Goal: Information Seeking & Learning: Learn about a topic

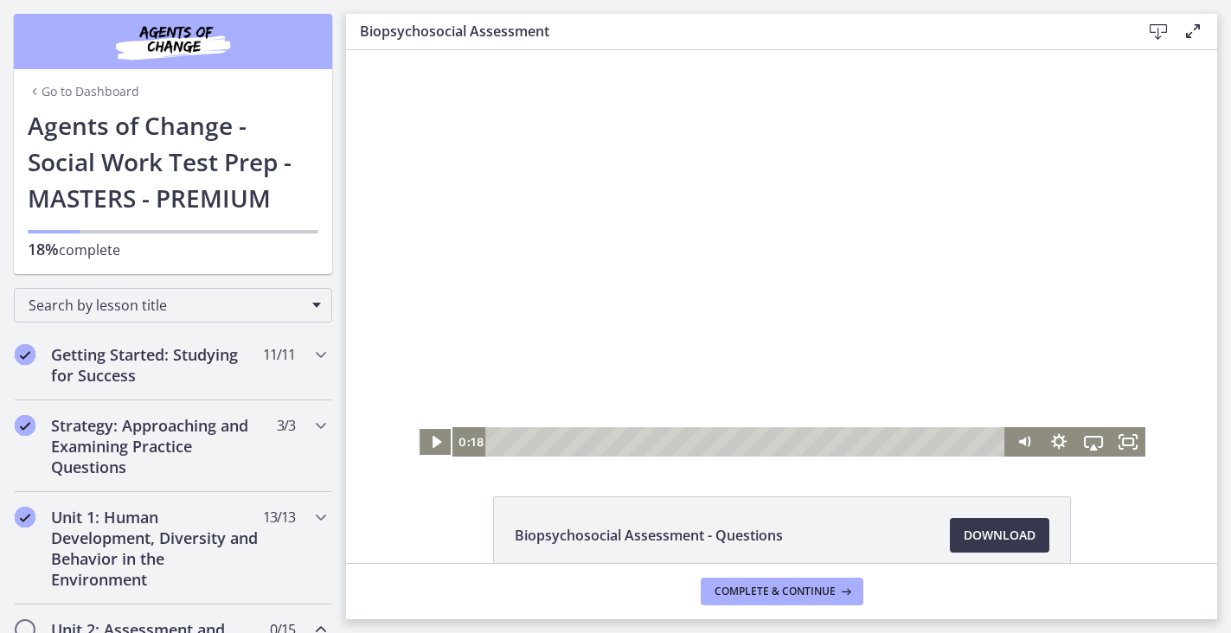
scroll to position [474, 0]
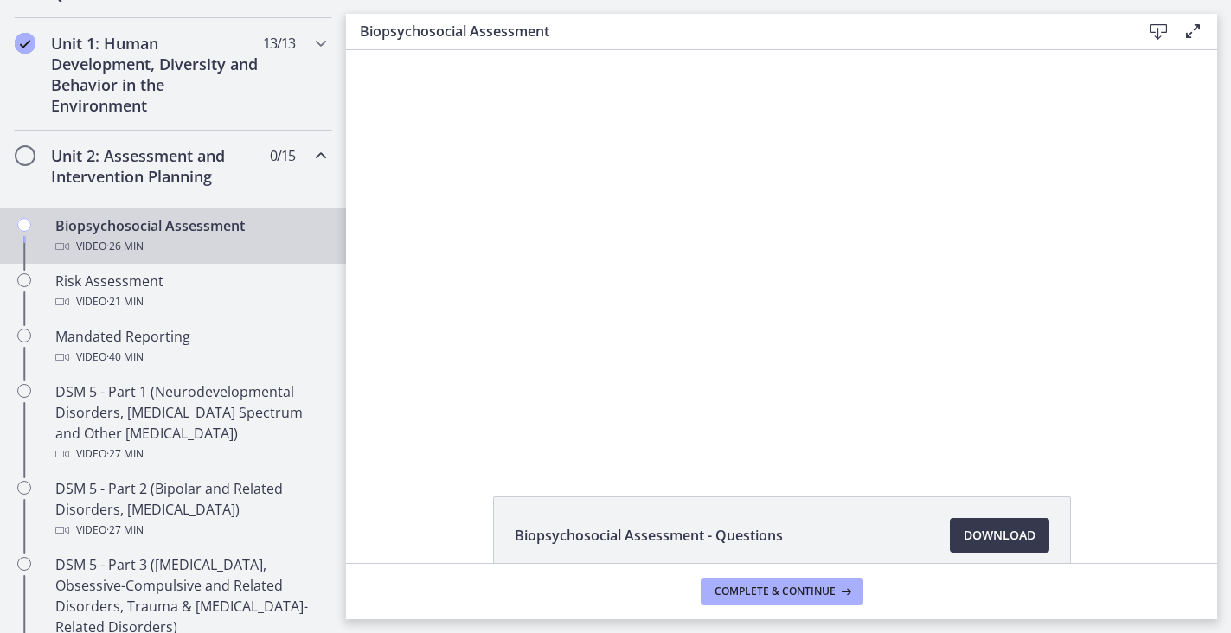
click at [286, 159] on span "0 / 15 Completed" at bounding box center [282, 155] width 25 height 21
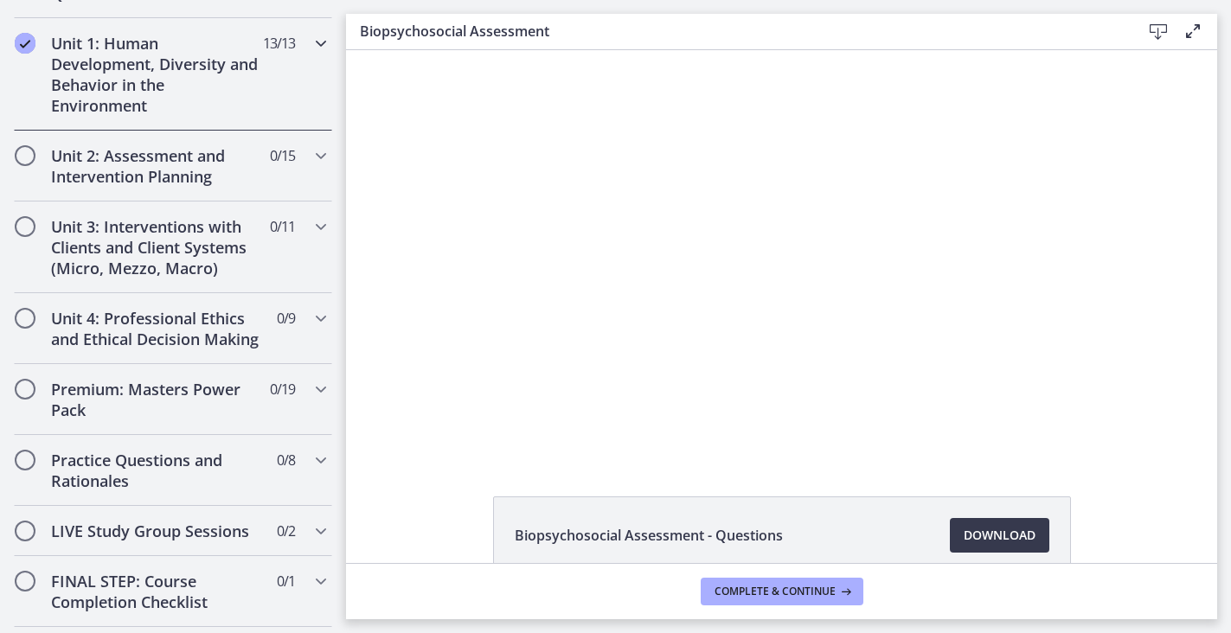
click at [289, 78] on div "Unit 1: Human Development, Diversity and Behavior in the Environment 13 / 13 Co…" at bounding box center [173, 74] width 318 height 112
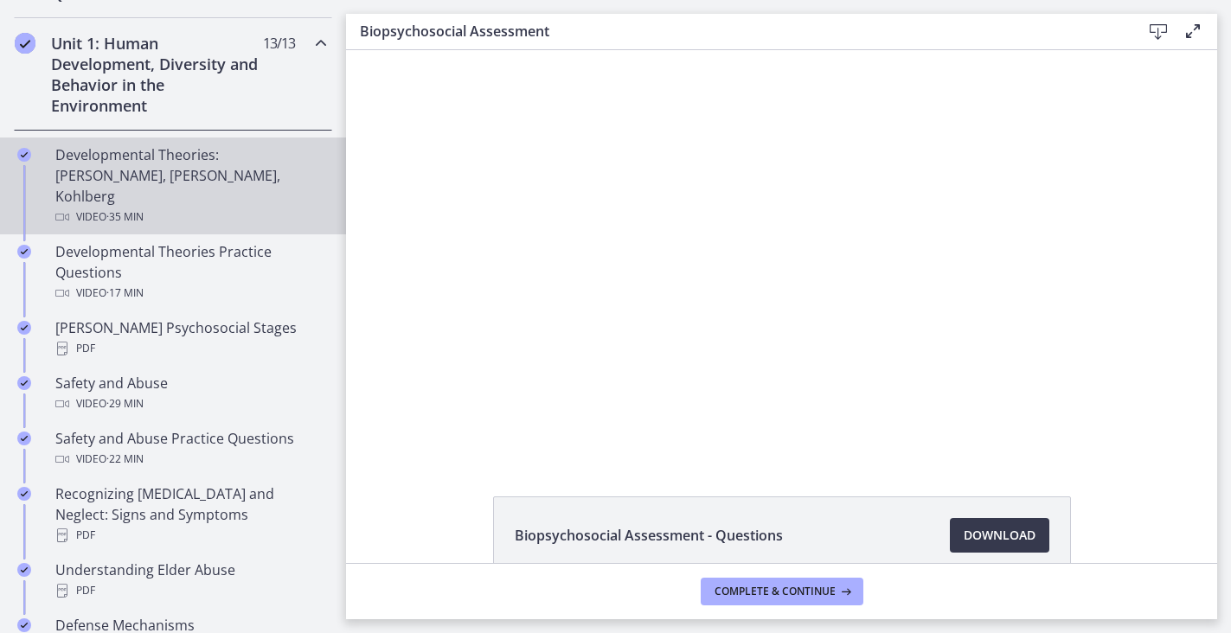
click at [142, 177] on div "Developmental Theories: [PERSON_NAME], [PERSON_NAME], Kohlberg Video · 35 min" at bounding box center [190, 185] width 270 height 83
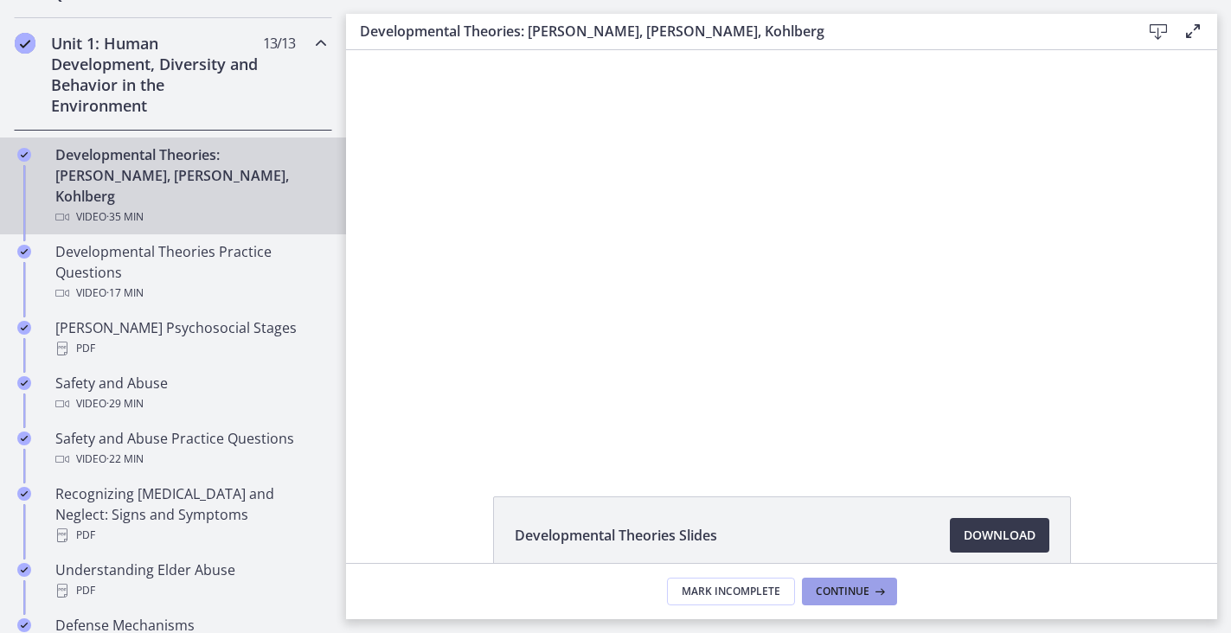
click at [837, 585] on span "Continue" at bounding box center [843, 592] width 54 height 14
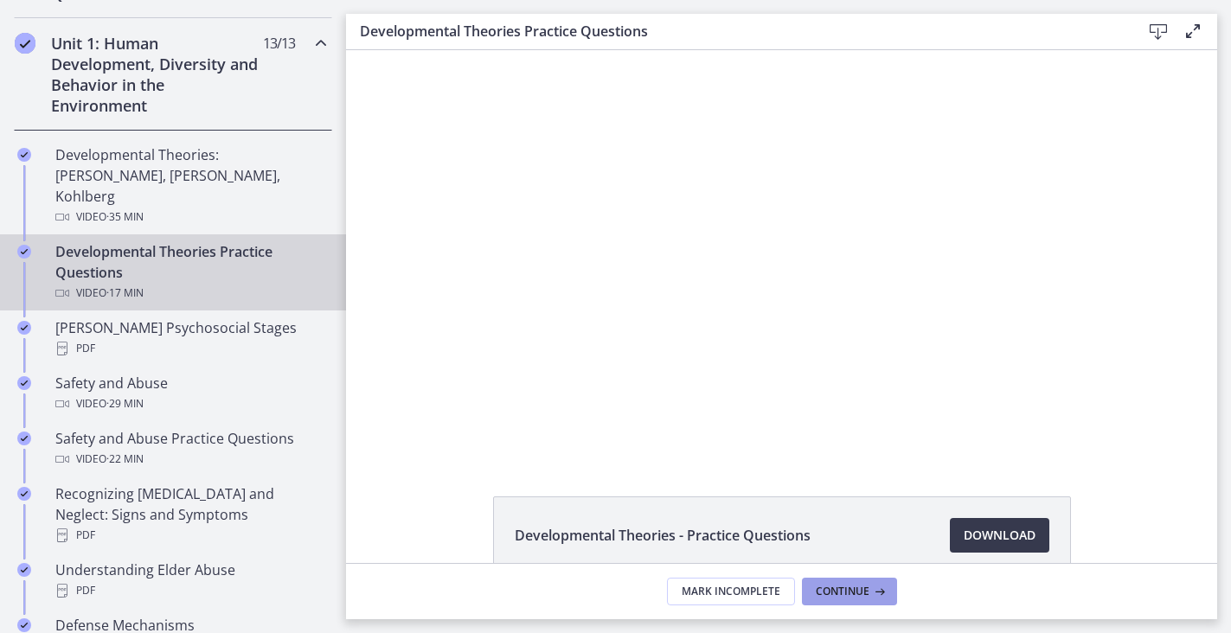
click at [837, 585] on span "Continue" at bounding box center [843, 592] width 54 height 14
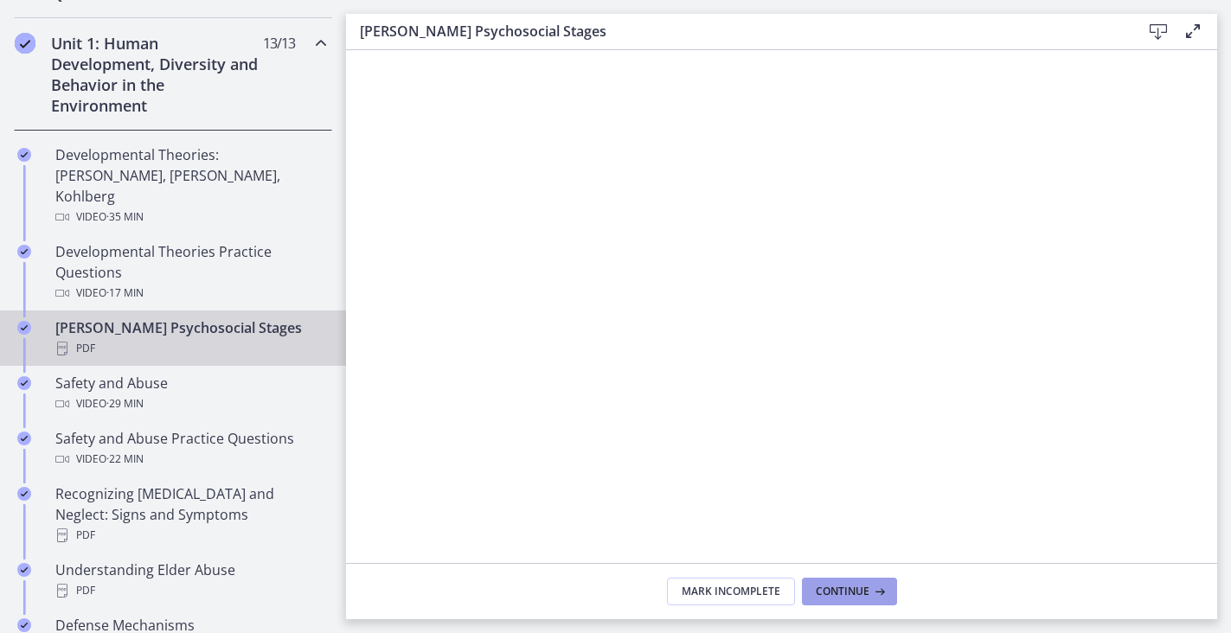
click at [837, 585] on span "Continue" at bounding box center [843, 592] width 54 height 14
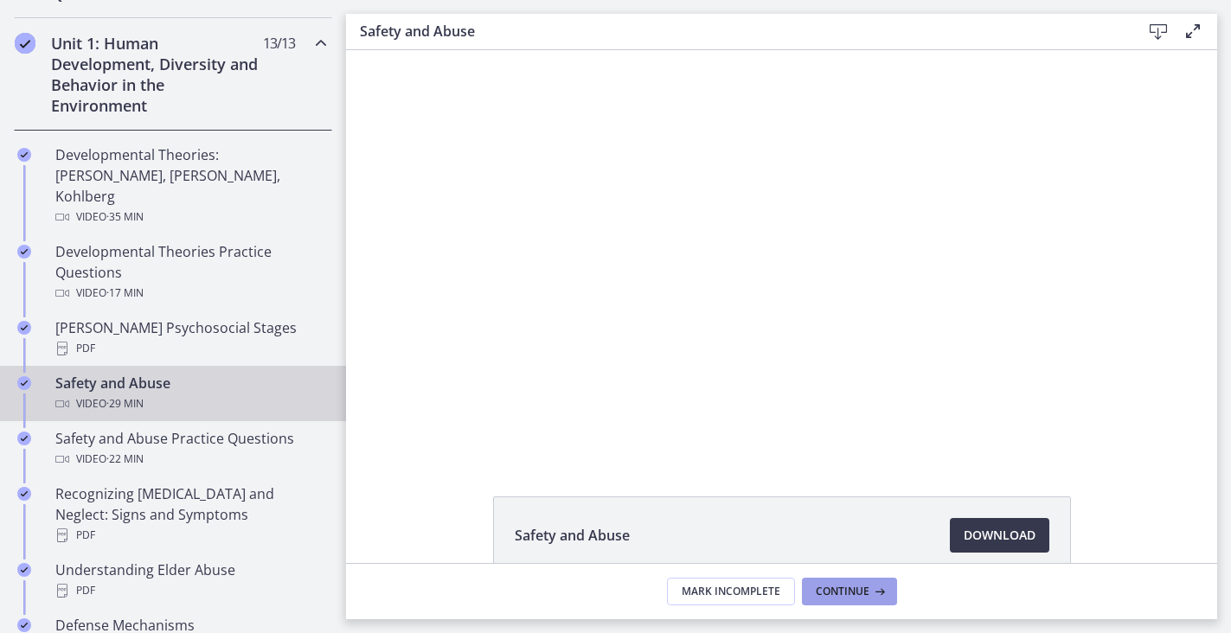
click at [837, 585] on span "Continue" at bounding box center [843, 592] width 54 height 14
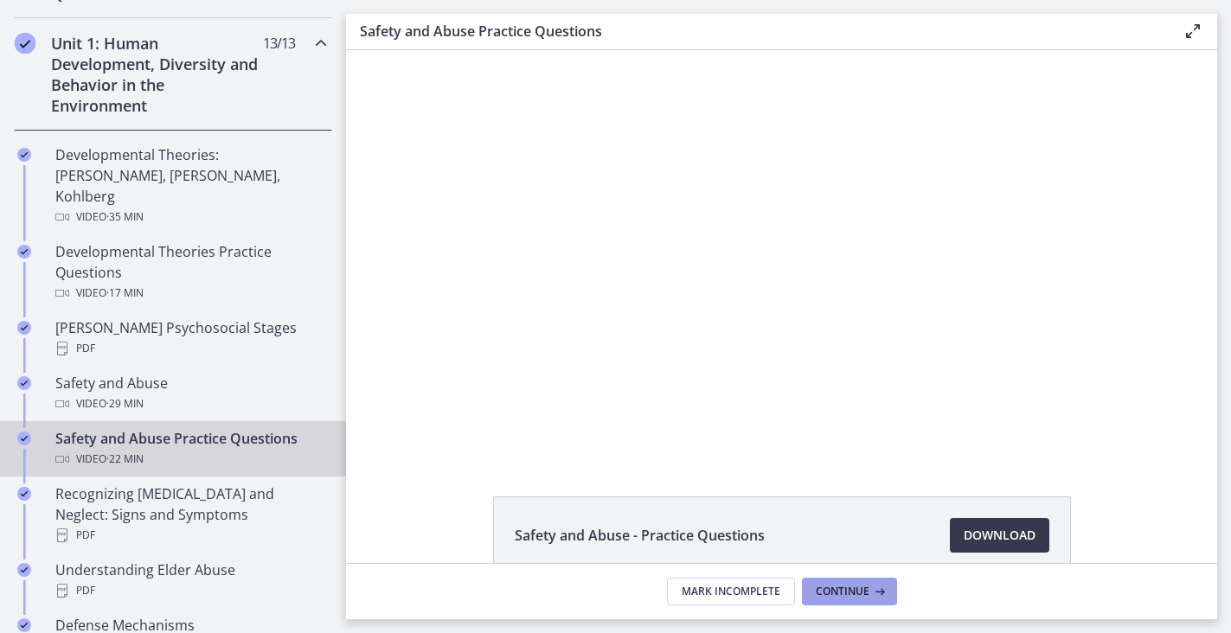
click at [837, 595] on span "Continue" at bounding box center [843, 592] width 54 height 14
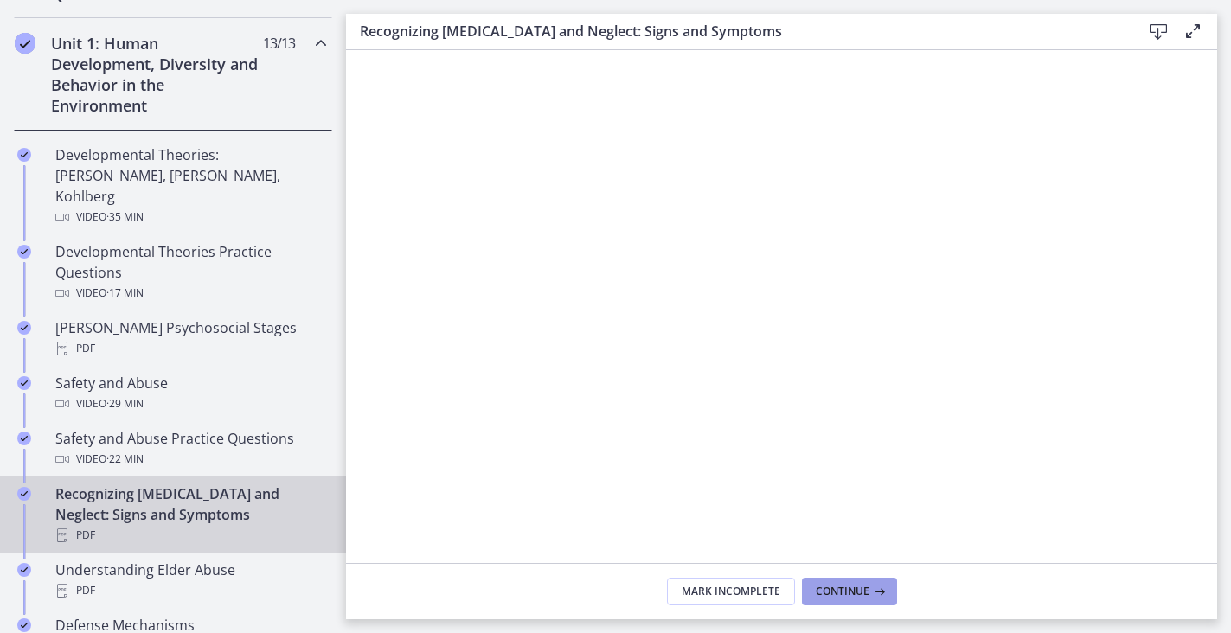
click at [837, 595] on span "Continue" at bounding box center [843, 592] width 54 height 14
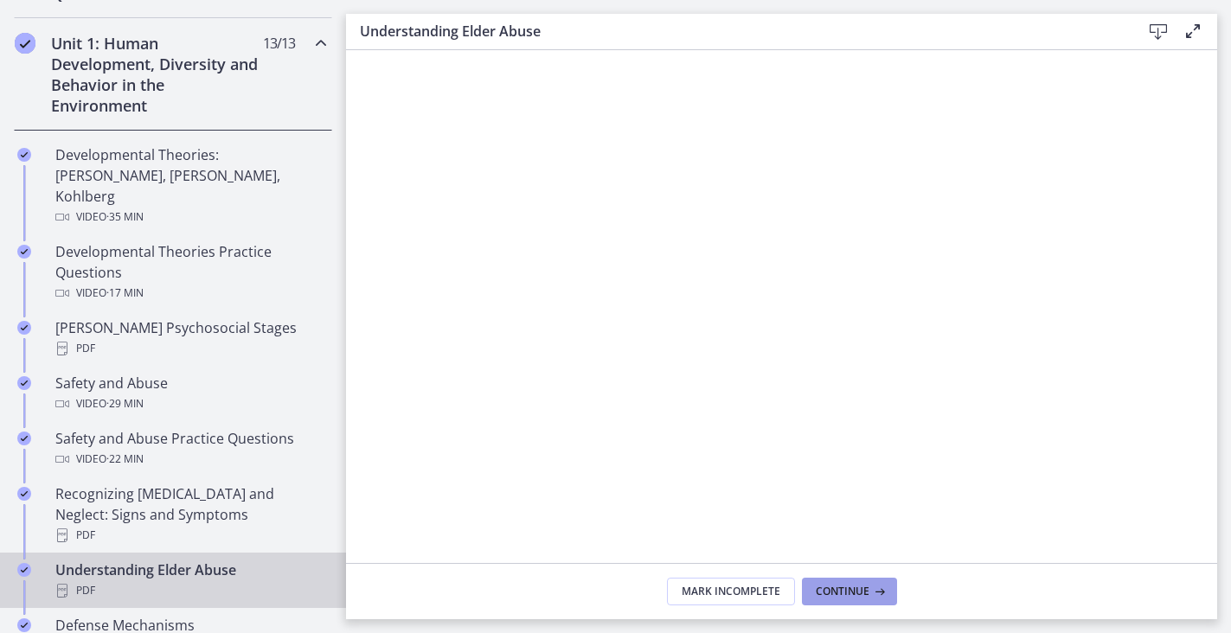
click at [837, 595] on span "Continue" at bounding box center [843, 592] width 54 height 14
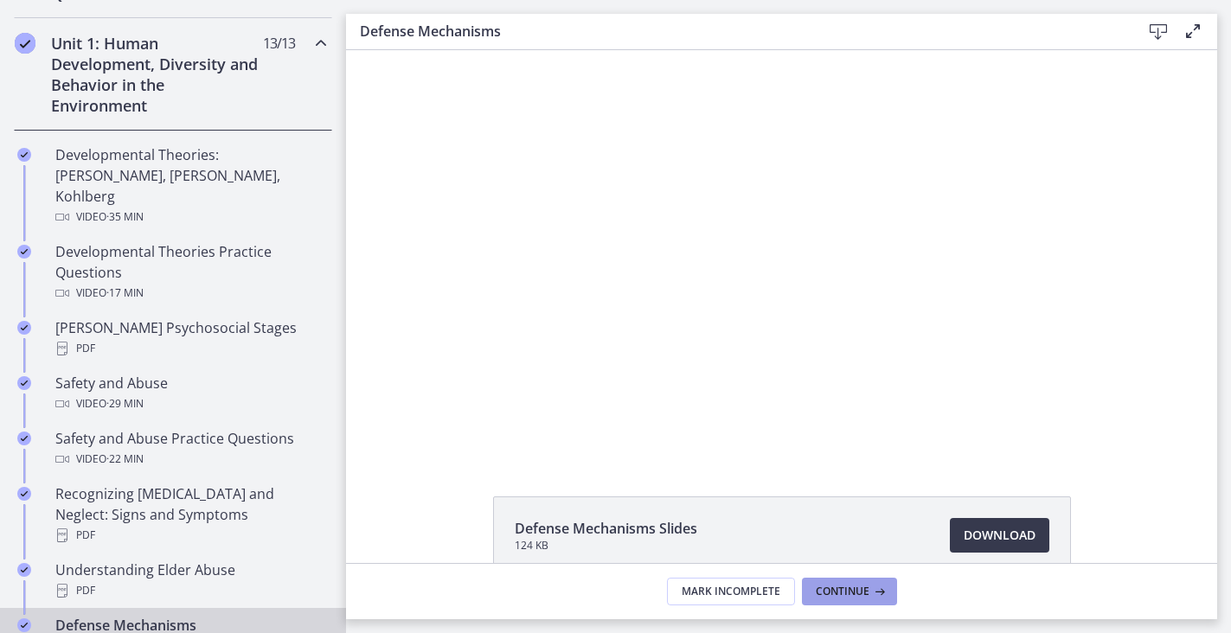
click at [837, 595] on span "Continue" at bounding box center [843, 592] width 54 height 14
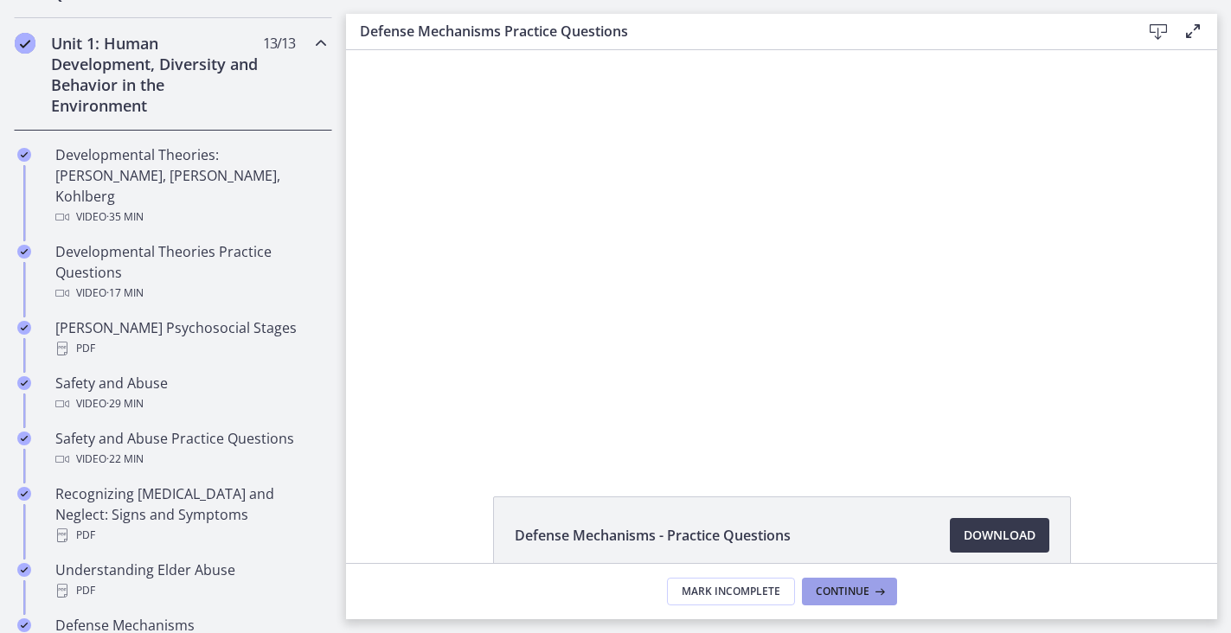
click at [837, 595] on span "Continue" at bounding box center [843, 592] width 54 height 14
click at [837, 596] on span "Continue" at bounding box center [843, 592] width 54 height 14
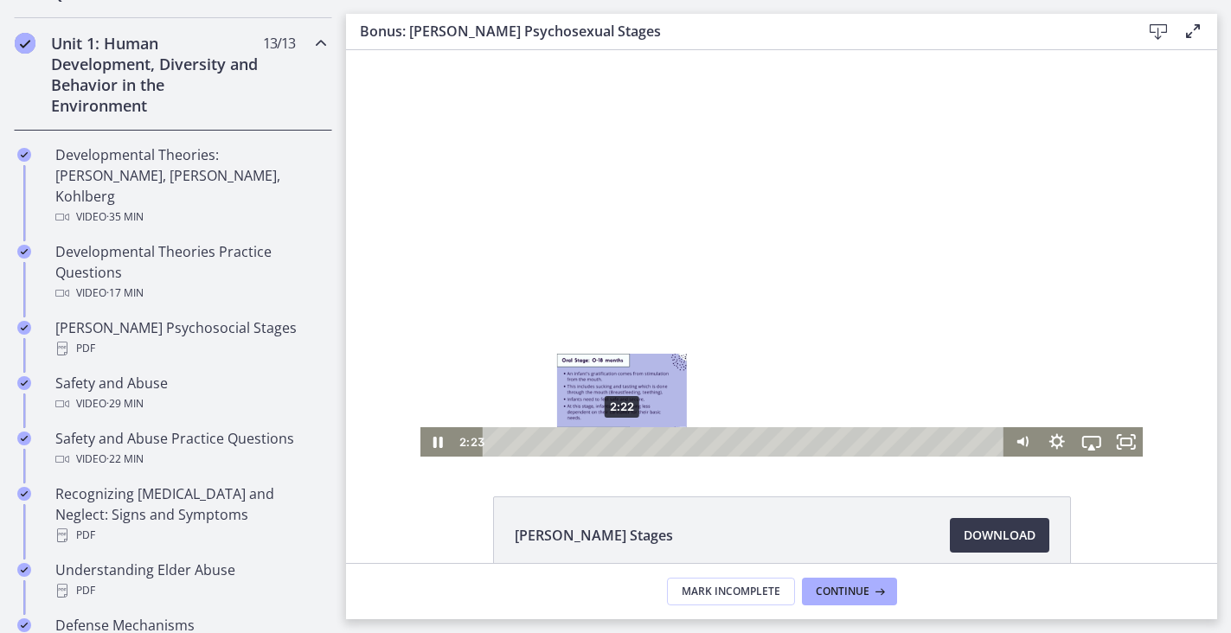
click at [622, 440] on div "2:22" at bounding box center [745, 441] width 501 height 29
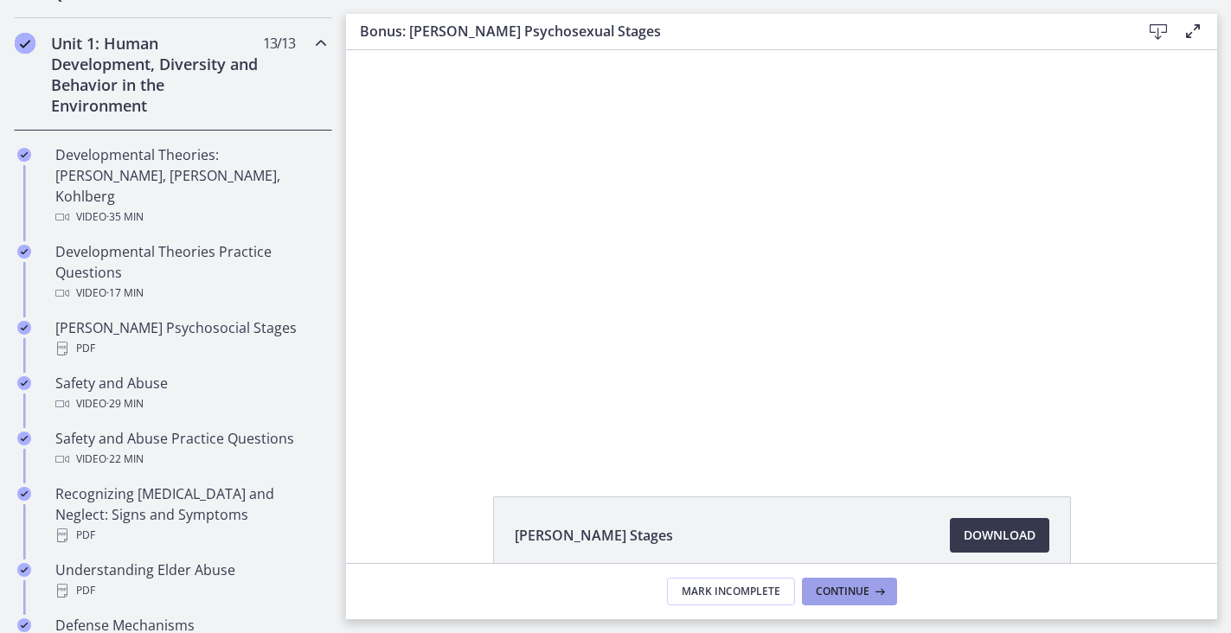
click at [831, 598] on span "Continue" at bounding box center [843, 592] width 54 height 14
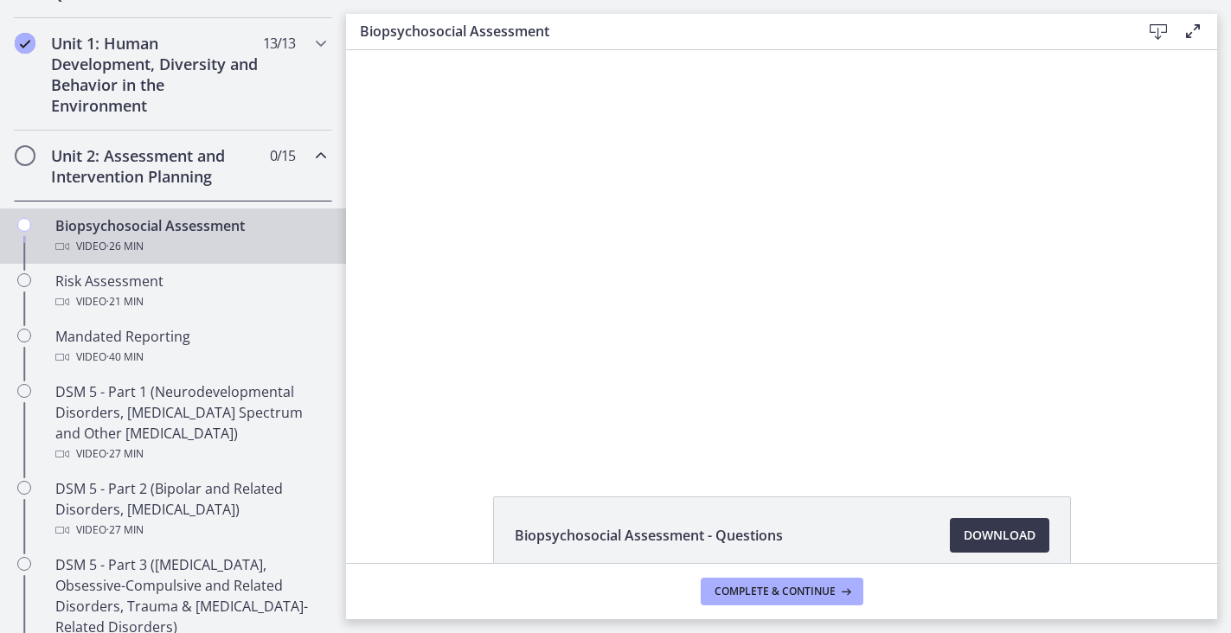
click at [298, 157] on div "Unit 2: Assessment and Intervention Planning 0 / 15 Completed" at bounding box center [173, 166] width 318 height 71
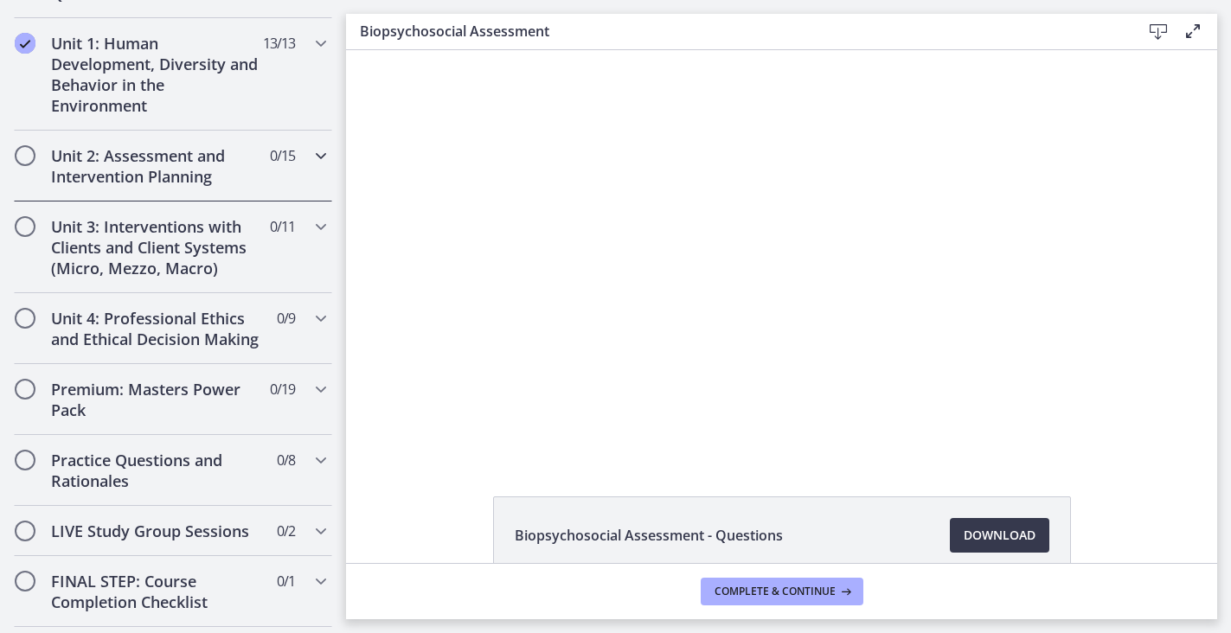
click at [298, 157] on div "Unit 2: Assessment and Intervention Planning 0 / 15 Completed" at bounding box center [173, 166] width 318 height 71
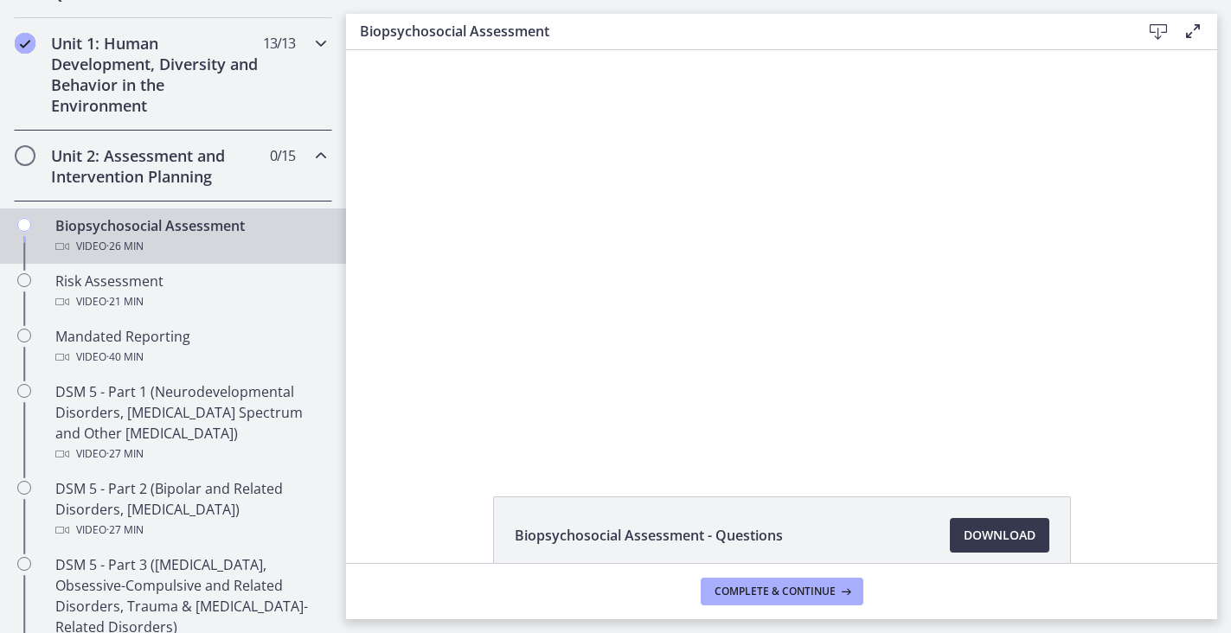
click at [306, 67] on div "Unit 1: Human Development, Diversity and Behavior in the Environment 13 / 13 Co…" at bounding box center [173, 74] width 318 height 112
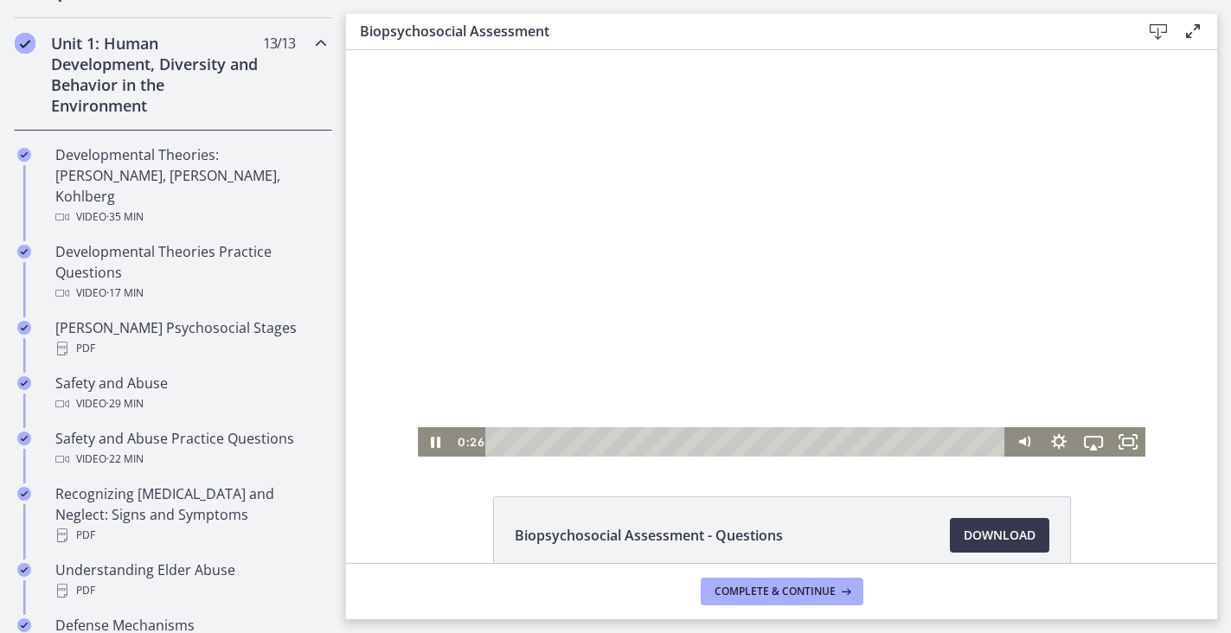
click at [701, 356] on div at bounding box center [781, 253] width 727 height 407
